Goal: Task Accomplishment & Management: Use online tool/utility

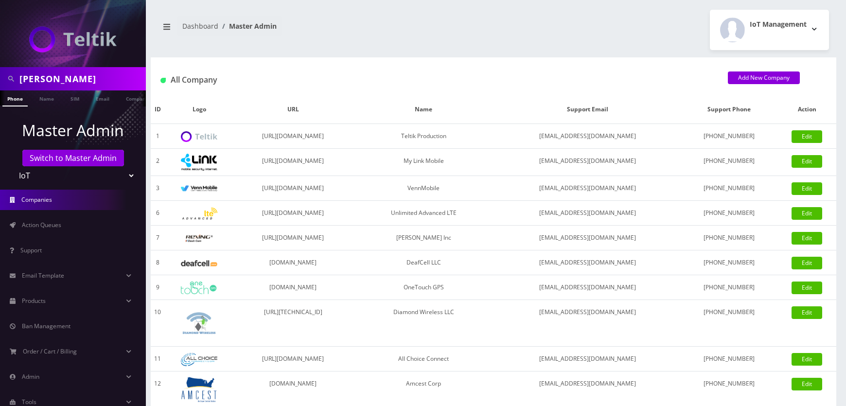
click at [101, 180] on select "Teltik Production My Link Mobile VennMobile Unlimited Advanced LTE Rexing Inc D…" at bounding box center [73, 175] width 124 height 18
select select "1"
click at [11, 166] on select "Teltik Production My Link Mobile VennMobile Unlimited Advanced LTE Rexing Inc D…" at bounding box center [73, 175] width 124 height 18
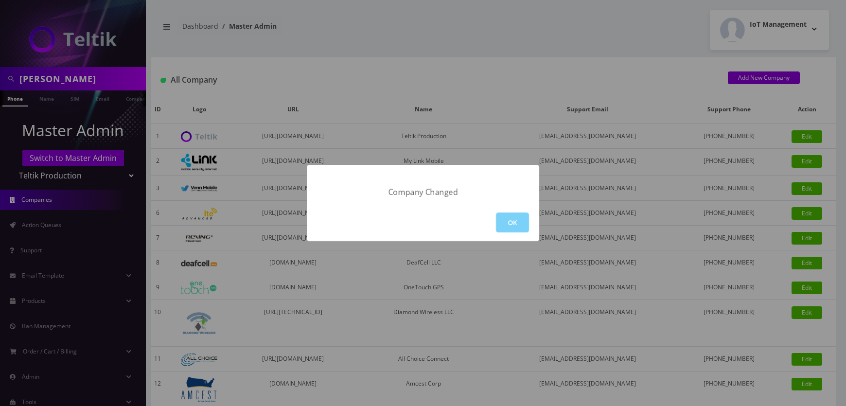
click at [492, 220] on div "OK" at bounding box center [423, 222] width 232 height 37
click at [516, 219] on button "OK" at bounding box center [512, 223] width 33 height 20
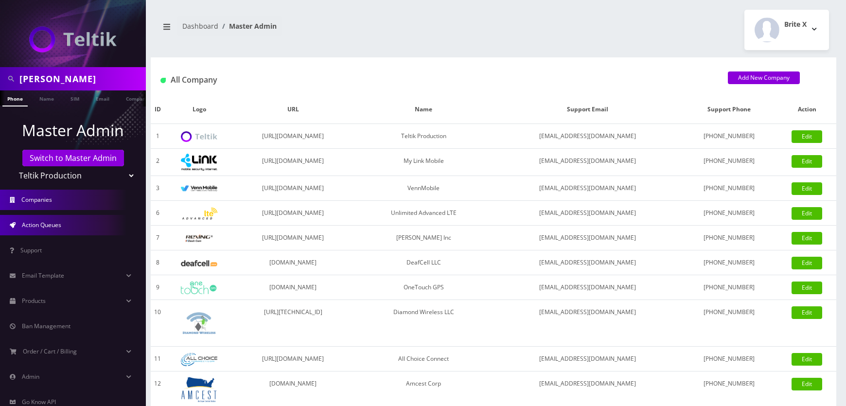
click at [50, 224] on span "Action Queues" at bounding box center [41, 225] width 39 height 8
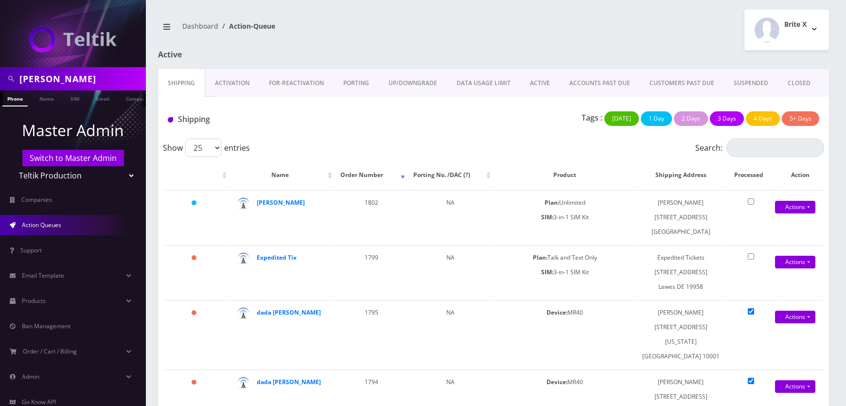
click at [228, 83] on link "Activation" at bounding box center [232, 83] width 54 height 28
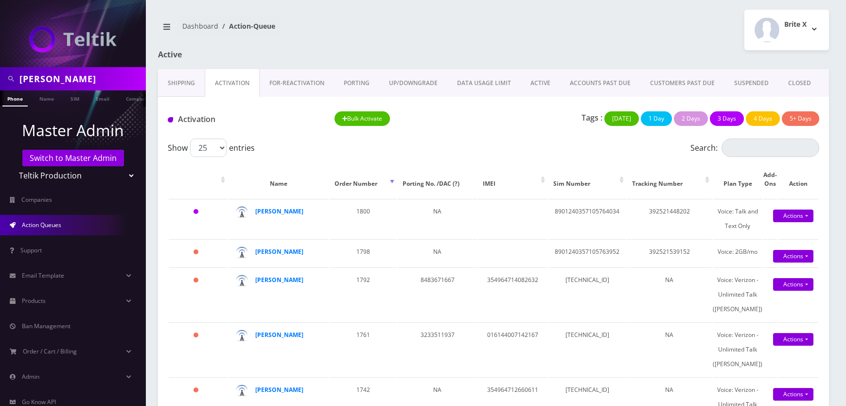
click at [192, 87] on link "Shipping" at bounding box center [181, 83] width 47 height 28
